Goal: Task Accomplishment & Management: Use online tool/utility

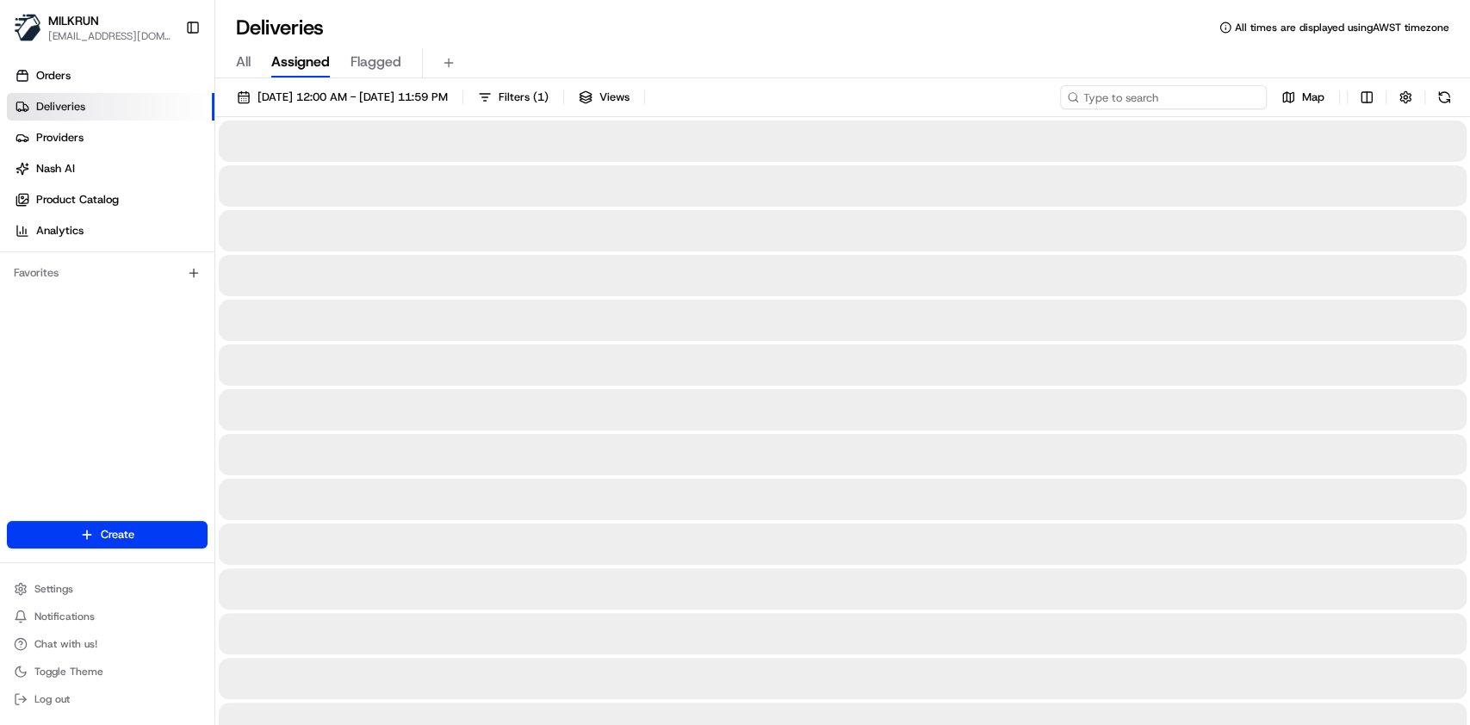
click at [1201, 104] on input at bounding box center [1163, 97] width 207 height 24
paste input "7aec79c7-74db-47fe-aef1-db617802e327"
type input "7aec79c7-74db-47fe-aef1-db617802e327"
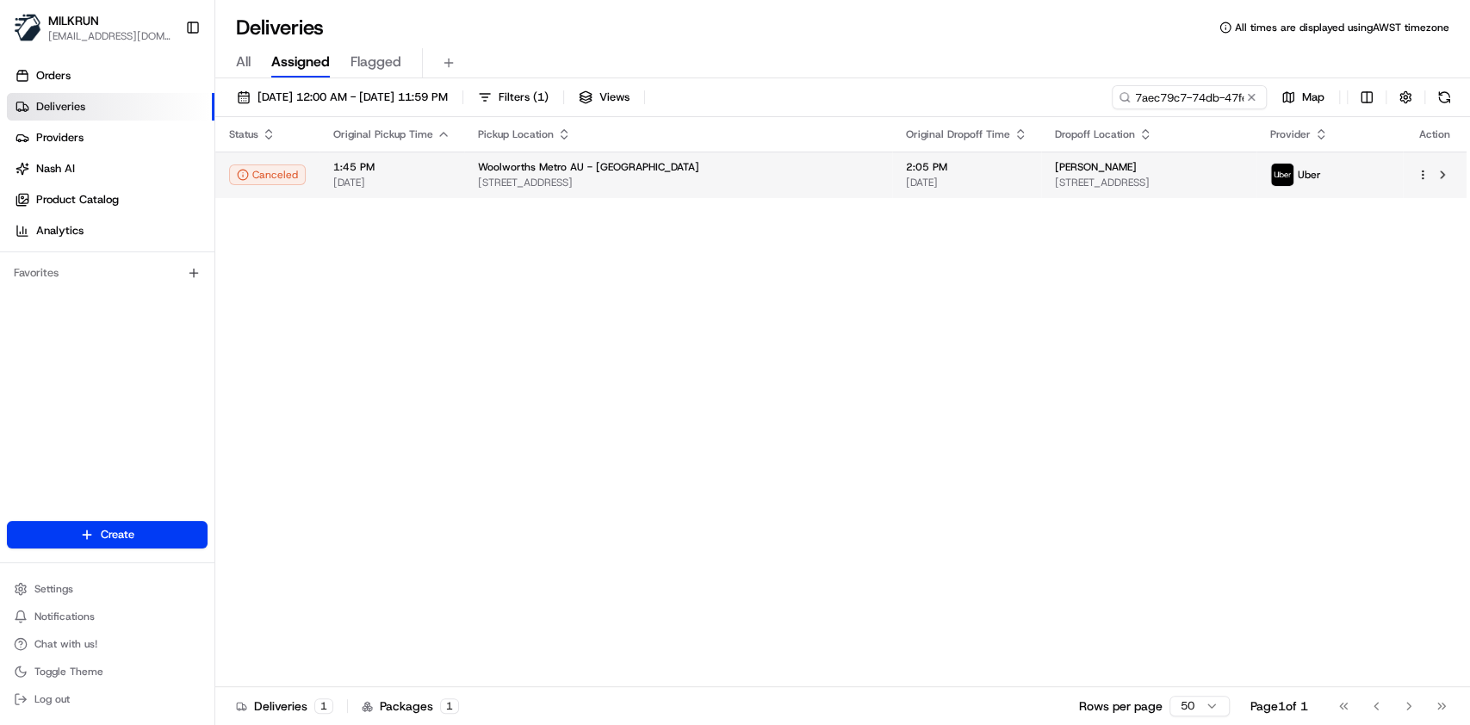
click at [1081, 152] on td "[PERSON_NAME] [STREET_ADDRESS]" at bounding box center [1148, 175] width 214 height 47
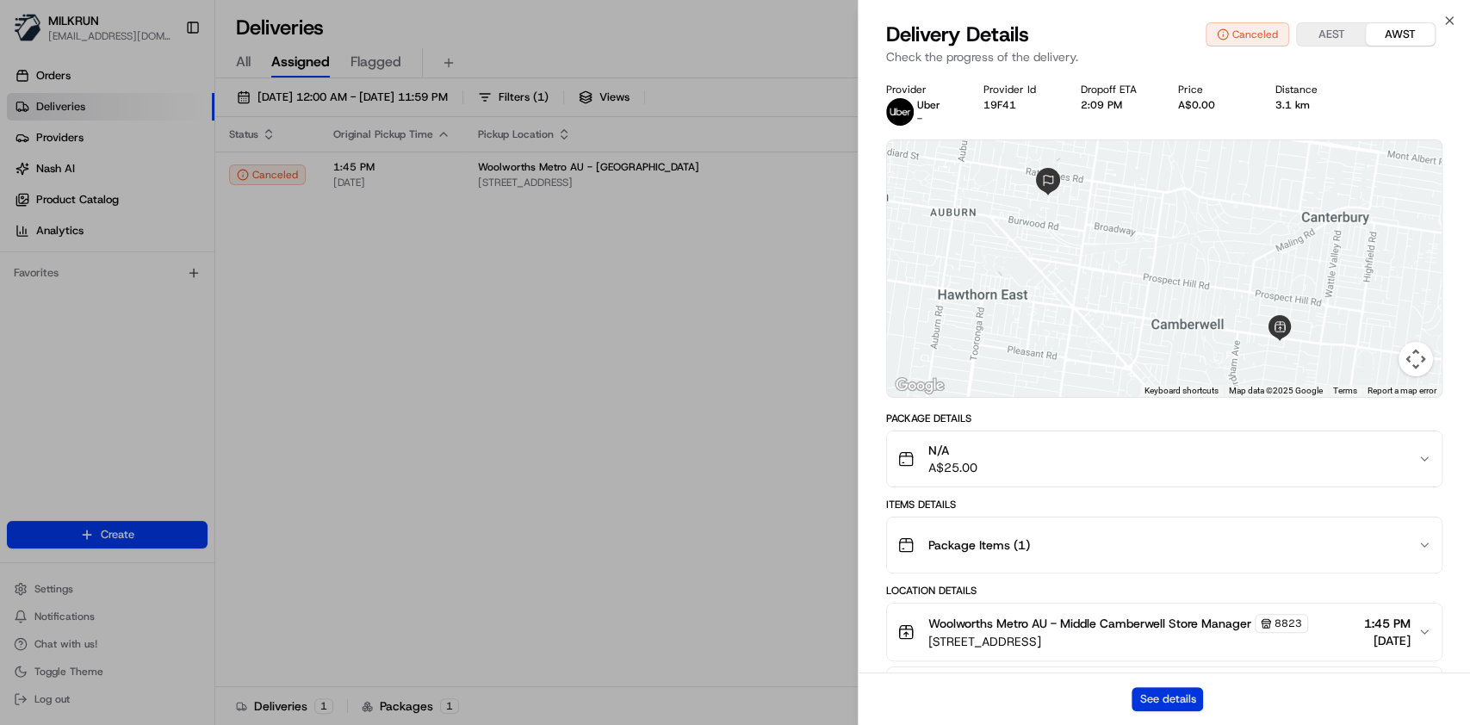
click at [1153, 692] on button "See details" at bounding box center [1167, 699] width 71 height 24
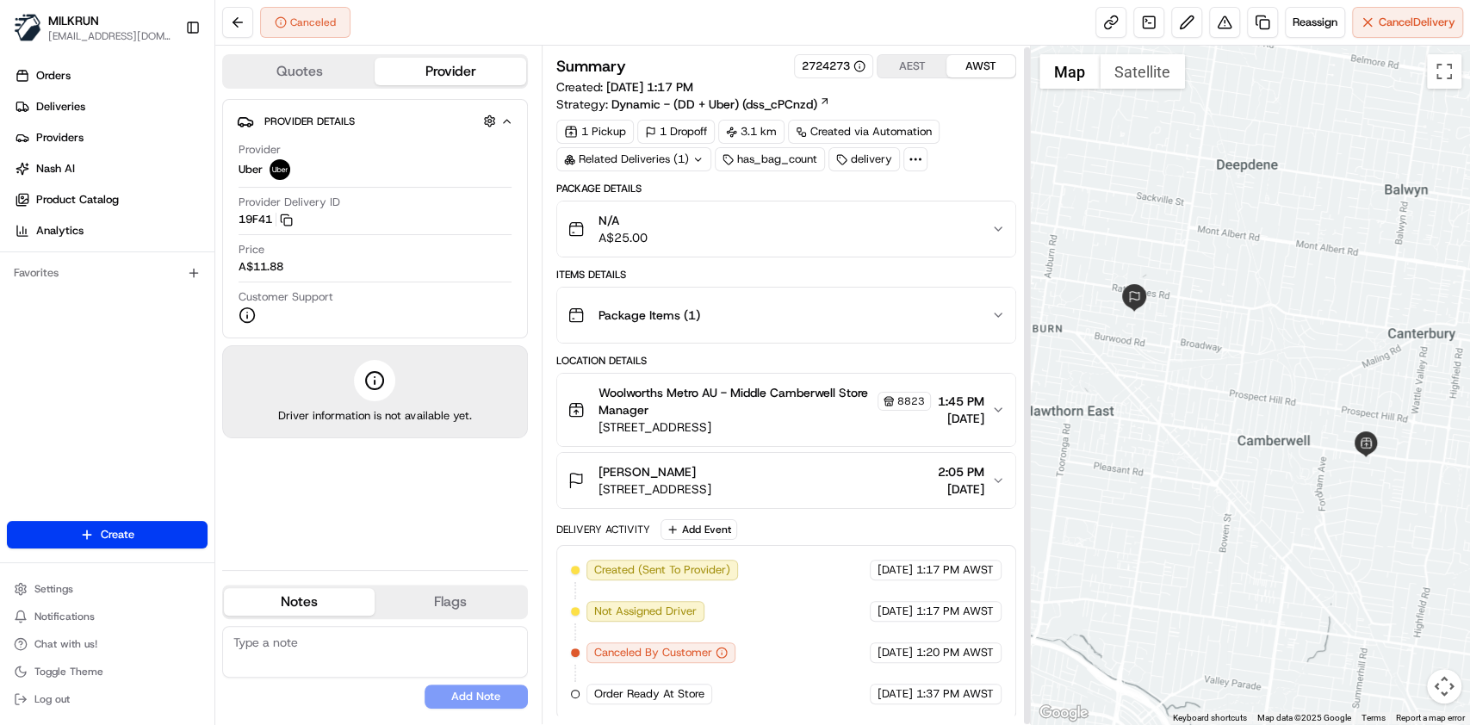
scroll to position [1, 0]
click at [235, 18] on button at bounding box center [237, 22] width 31 height 31
